Goal: Information Seeking & Learning: Learn about a topic

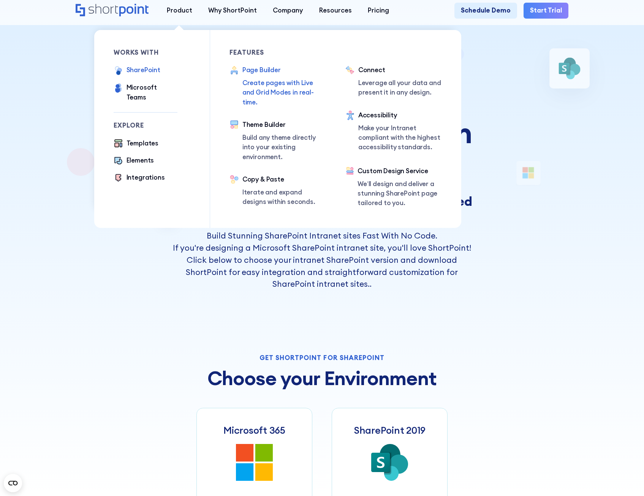
click at [315, 85] on p "Create pages with Live and Grid Modes in real-time." at bounding box center [284, 92] width 84 height 29
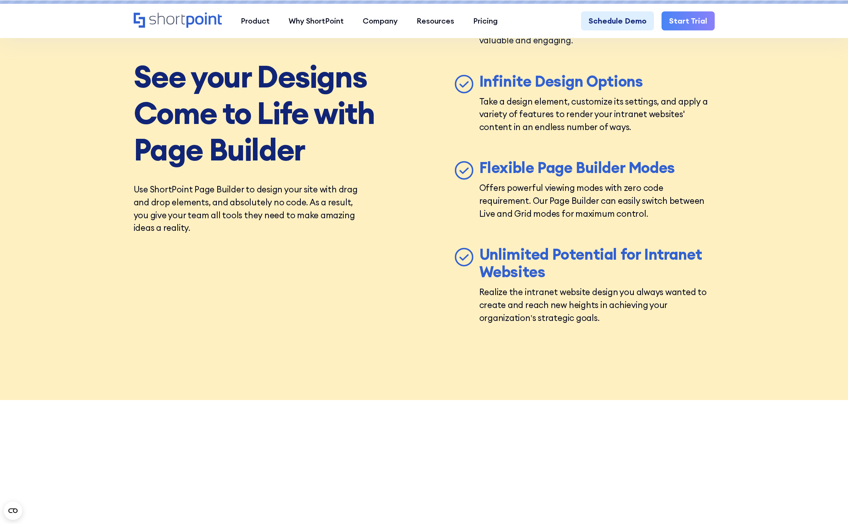
scroll to position [3458, 0]
